Goal: Task Accomplishment & Management: Manage account settings

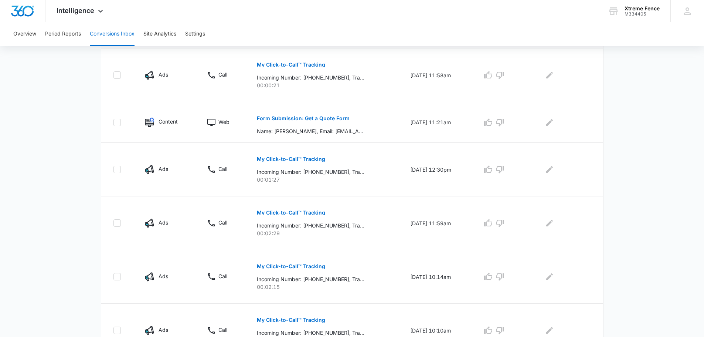
scroll to position [442, 0]
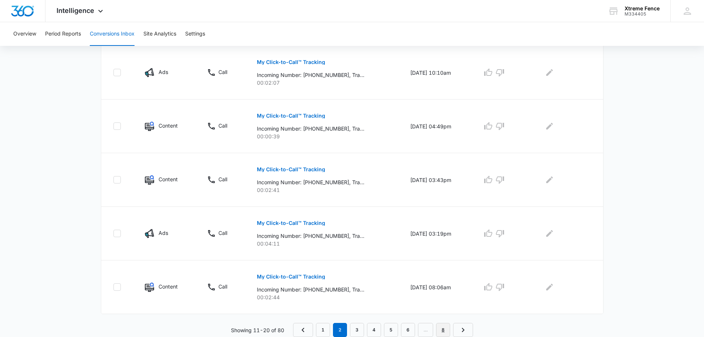
click at [442, 330] on link "8" at bounding box center [443, 330] width 14 height 14
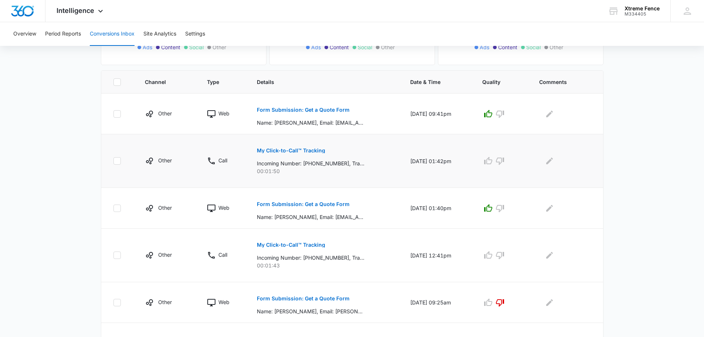
scroll to position [148, 0]
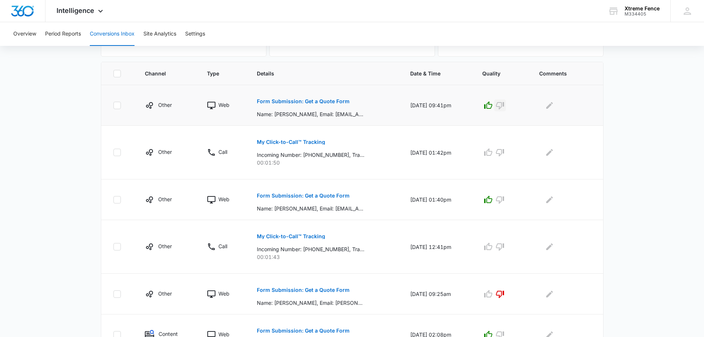
click at [504, 106] on icon "button" at bounding box center [500, 105] width 8 height 7
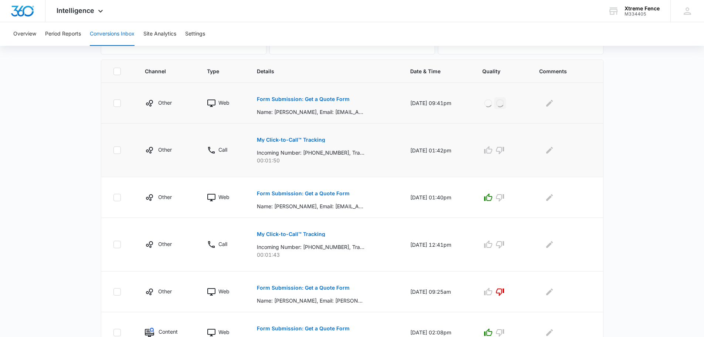
scroll to position [185, 0]
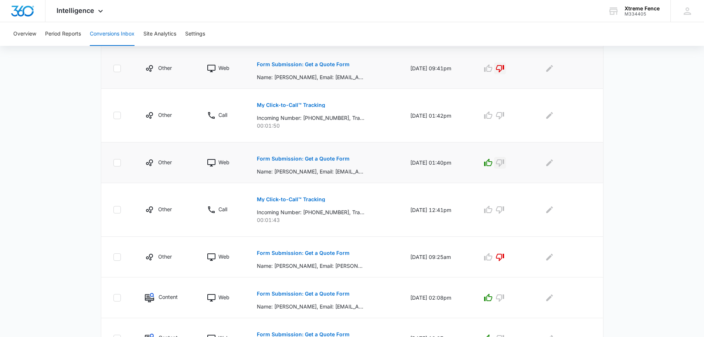
click at [505, 164] on icon "button" at bounding box center [500, 162] width 9 height 9
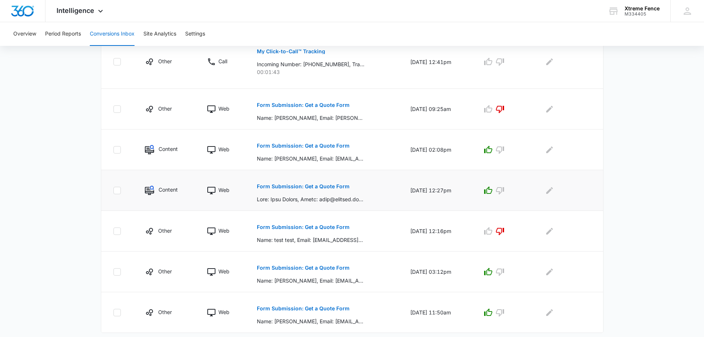
scroll to position [352, 0]
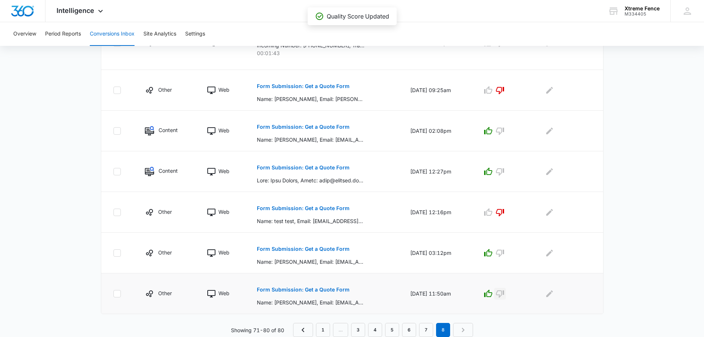
click at [505, 291] on icon "button" at bounding box center [500, 293] width 9 height 9
click at [504, 133] on icon "button" at bounding box center [500, 131] width 8 height 7
click at [504, 171] on icon "button" at bounding box center [500, 171] width 9 height 9
click at [426, 328] on link "7" at bounding box center [426, 330] width 14 height 14
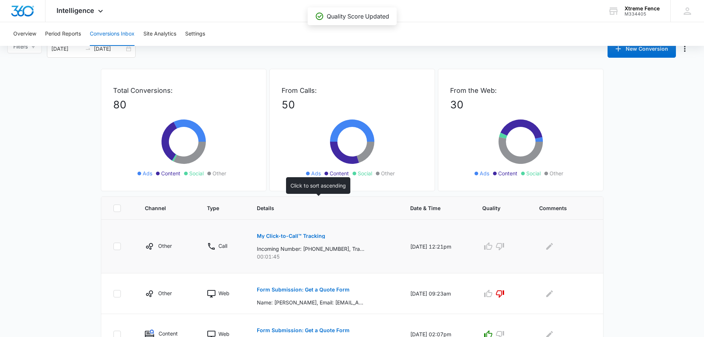
scroll to position [74, 0]
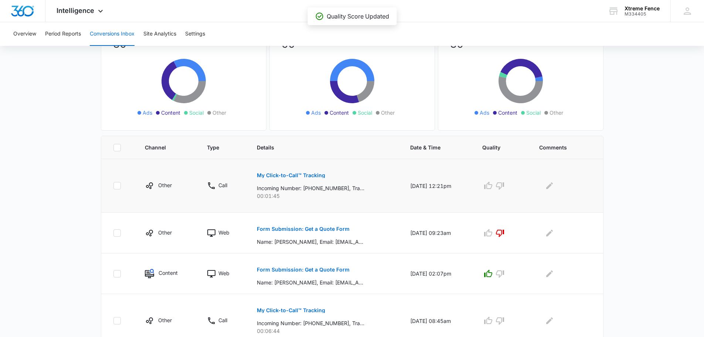
click at [208, 184] on icon at bounding box center [211, 185] width 7 height 7
click at [278, 175] on p "My Click-to-Call™ Tracking" at bounding box center [291, 175] width 68 height 5
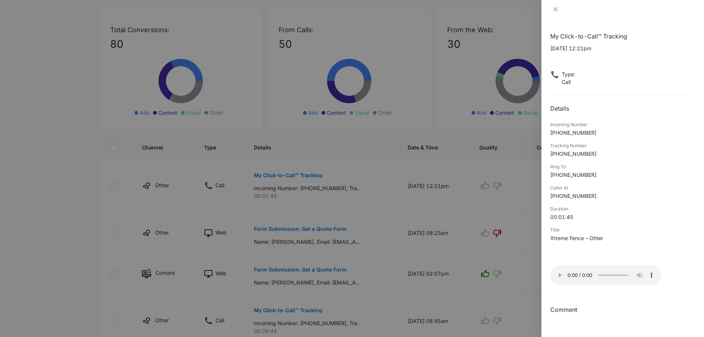
click at [379, 194] on div at bounding box center [352, 168] width 704 height 337
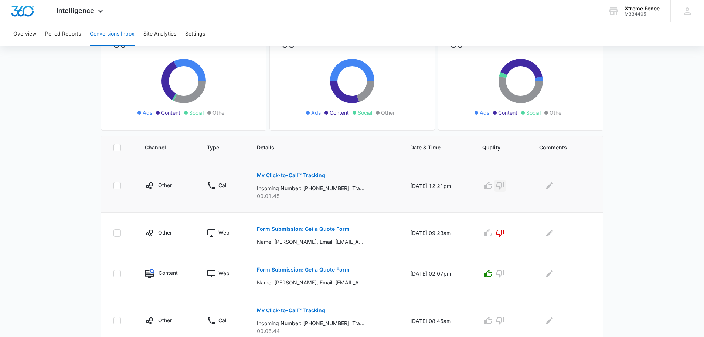
click at [505, 184] on icon "button" at bounding box center [500, 185] width 9 height 9
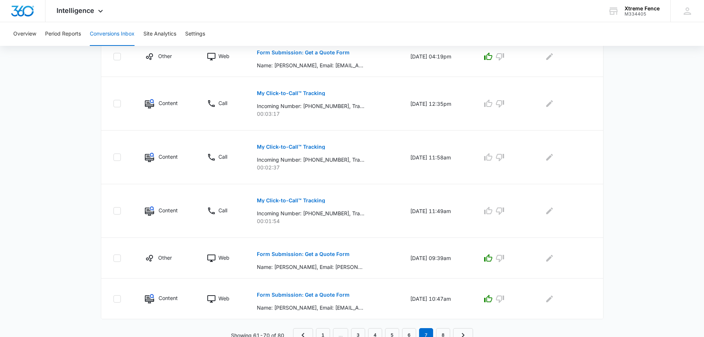
scroll to position [390, 0]
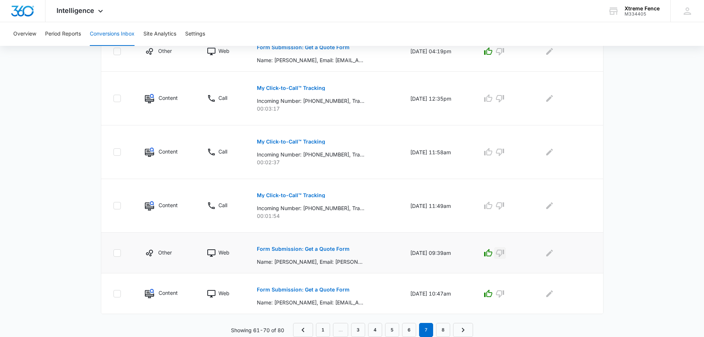
click at [505, 253] on icon "button" at bounding box center [500, 252] width 9 height 9
click at [505, 295] on icon "button" at bounding box center [500, 293] width 9 height 9
